Goal: Information Seeking & Learning: Learn about a topic

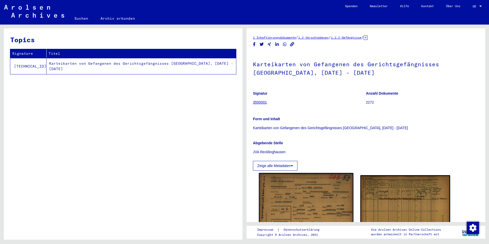
click at [311, 203] on img at bounding box center [306, 218] width 94 height 91
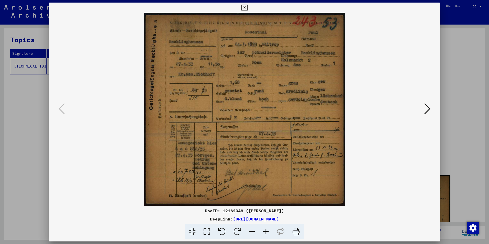
click at [266, 232] on icon at bounding box center [266, 232] width 14 height 16
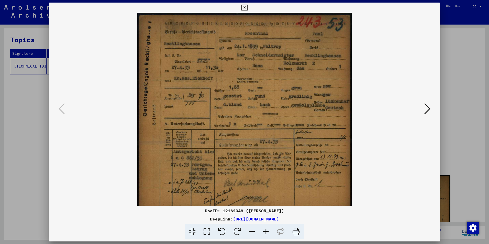
click at [266, 232] on icon at bounding box center [266, 232] width 14 height 16
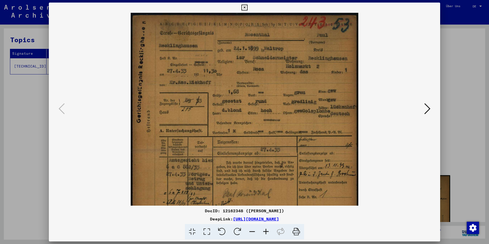
click at [266, 232] on icon at bounding box center [266, 232] width 14 height 16
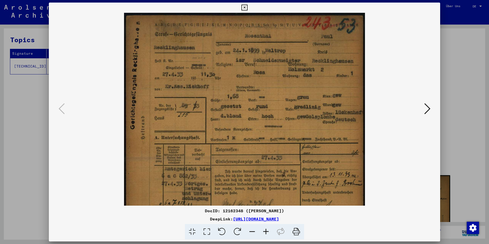
click at [266, 232] on icon at bounding box center [266, 232] width 14 height 16
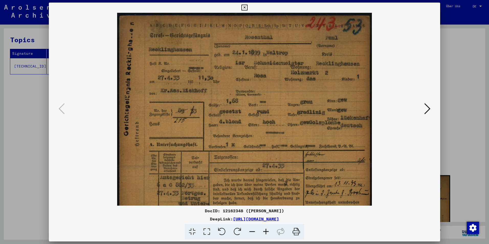
click at [266, 232] on icon at bounding box center [266, 232] width 14 height 16
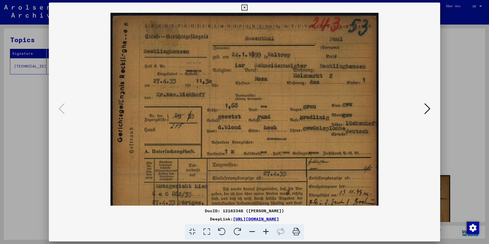
click at [266, 232] on icon at bounding box center [266, 232] width 14 height 16
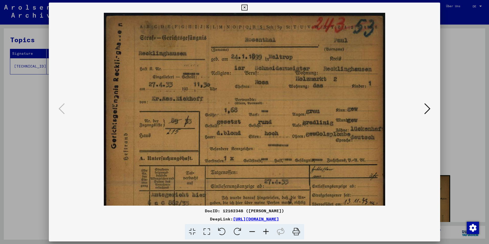
click at [266, 232] on icon at bounding box center [266, 232] width 14 height 16
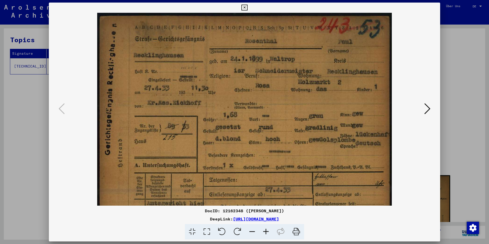
click at [266, 232] on icon at bounding box center [266, 232] width 14 height 16
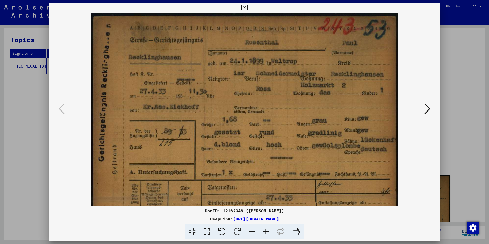
click at [266, 232] on icon at bounding box center [266, 232] width 14 height 16
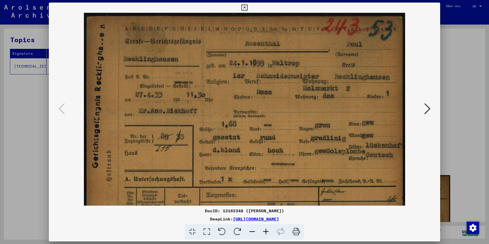
click at [266, 232] on icon at bounding box center [266, 232] width 14 height 16
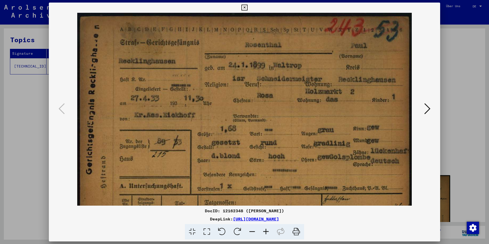
drag, startPoint x: 342, startPoint y: 218, endPoint x: 178, endPoint y: 220, distance: 164.5
click at [178, 220] on div "DeepLink: [URL][DOMAIN_NAME]" at bounding box center [244, 219] width 391 height 6
